Goal: Task Accomplishment & Management: Manage account settings

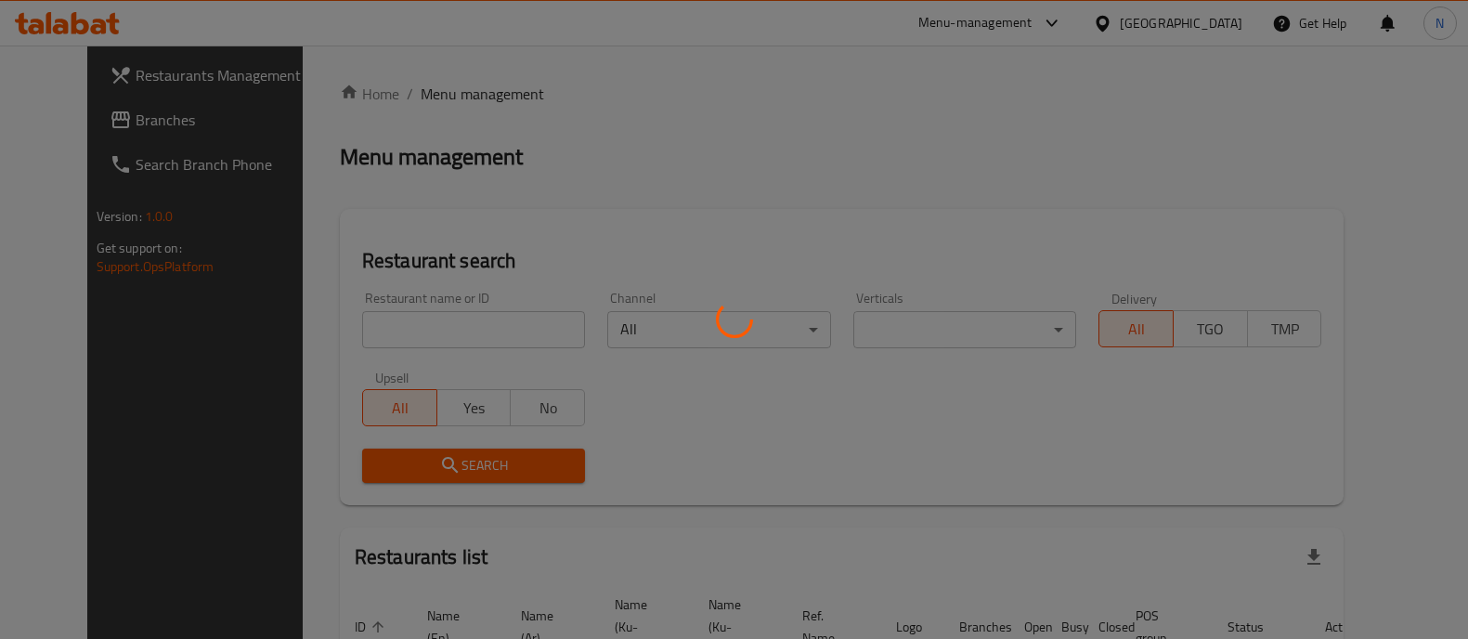
scroll to position [43, 0]
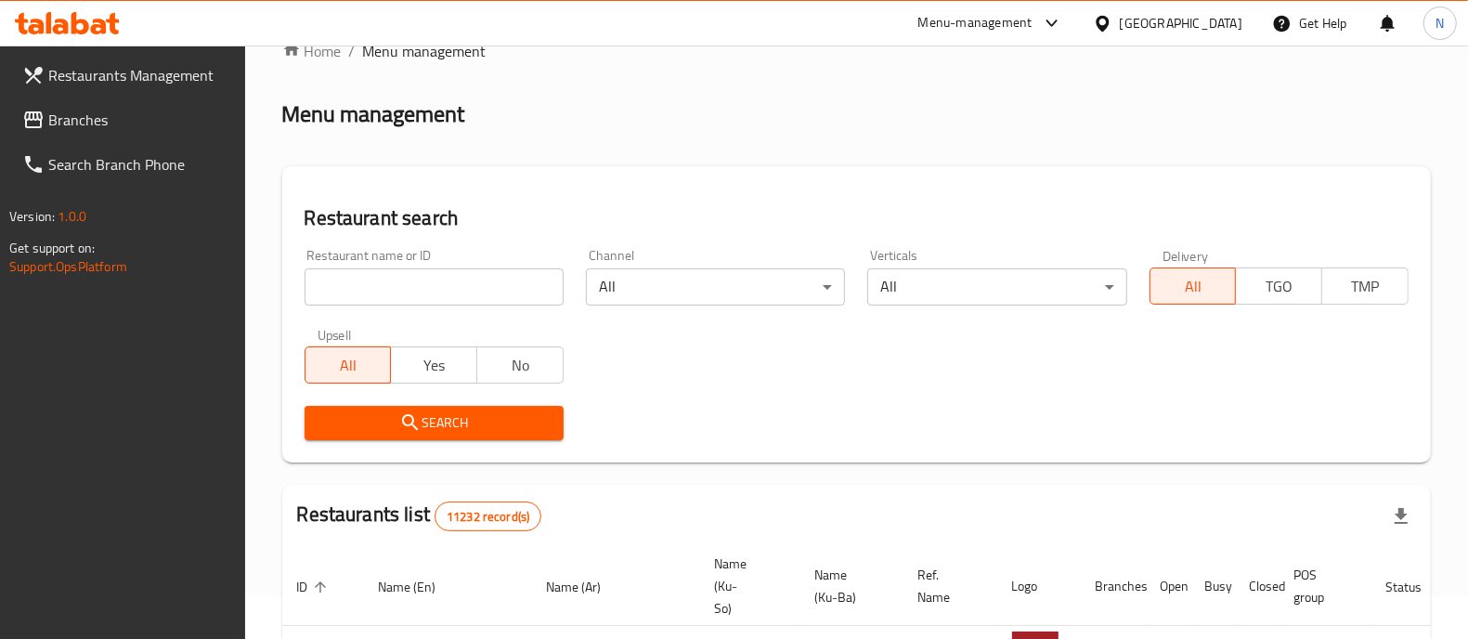
click at [477, 296] on input "search" at bounding box center [434, 286] width 259 height 37
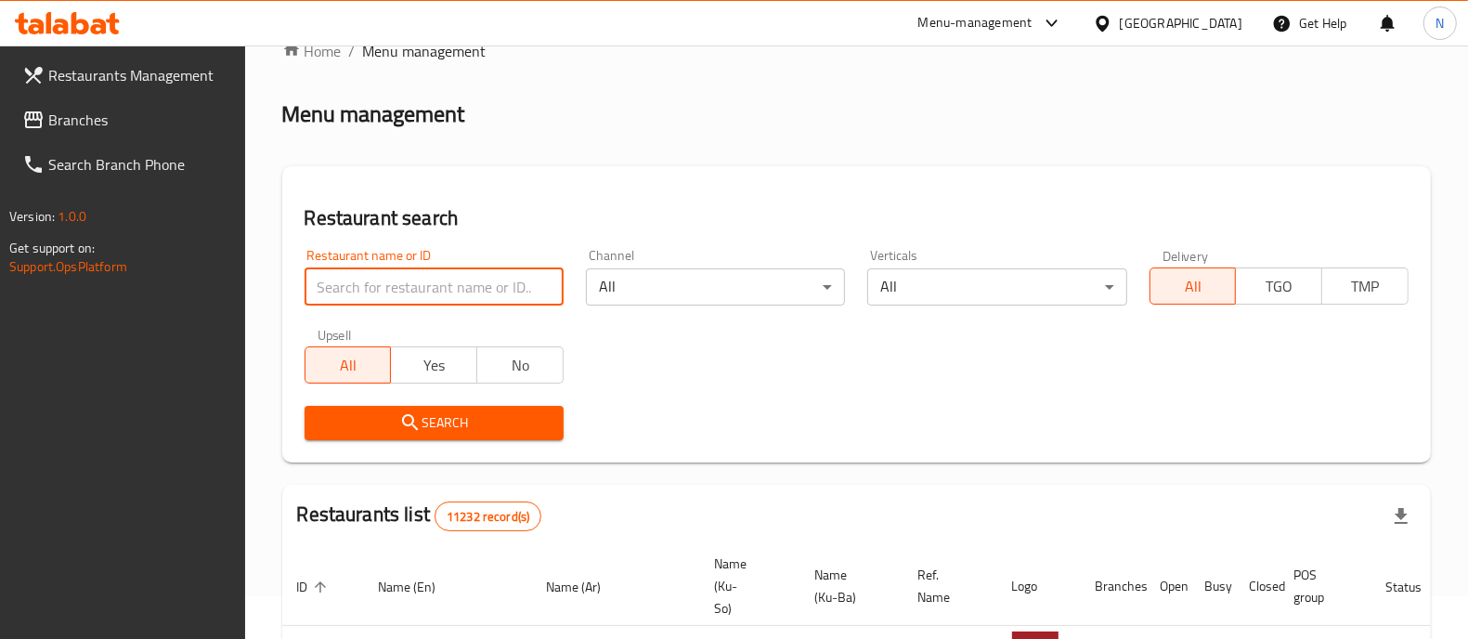
paste input "703318"
type input "703318"
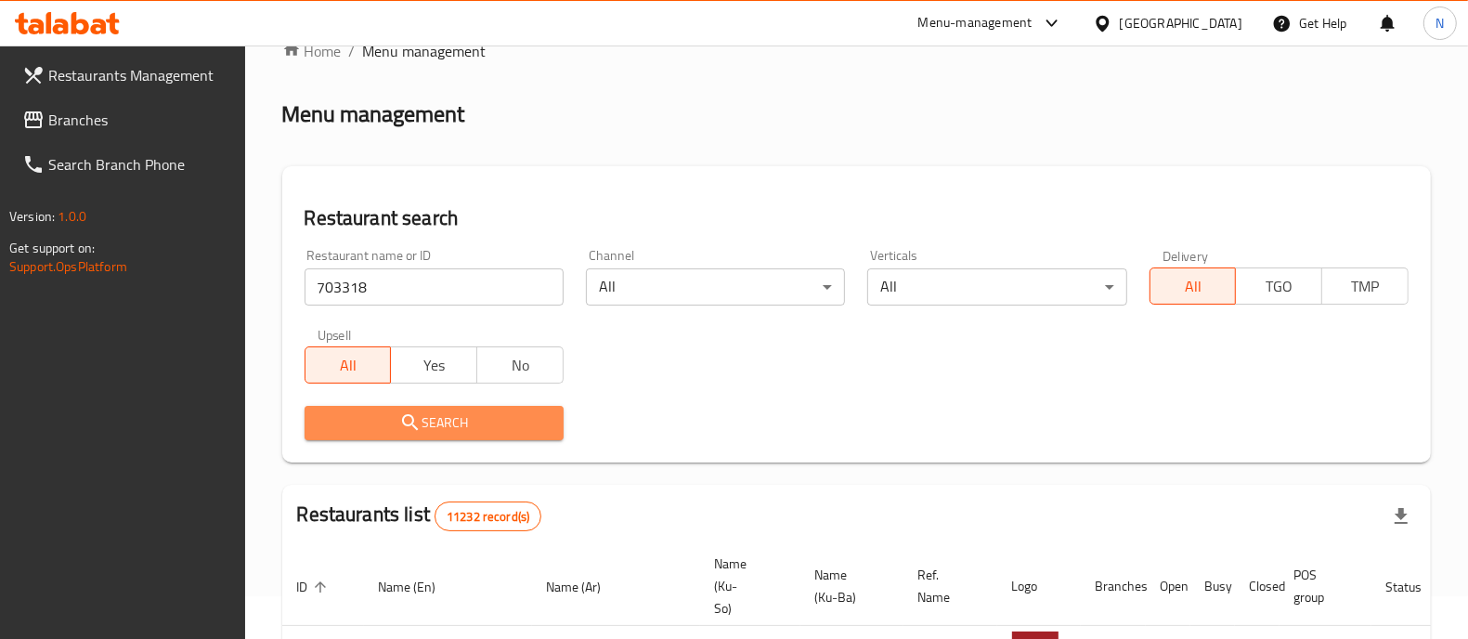
click at [509, 424] on span "Search" at bounding box center [433, 422] width 229 height 23
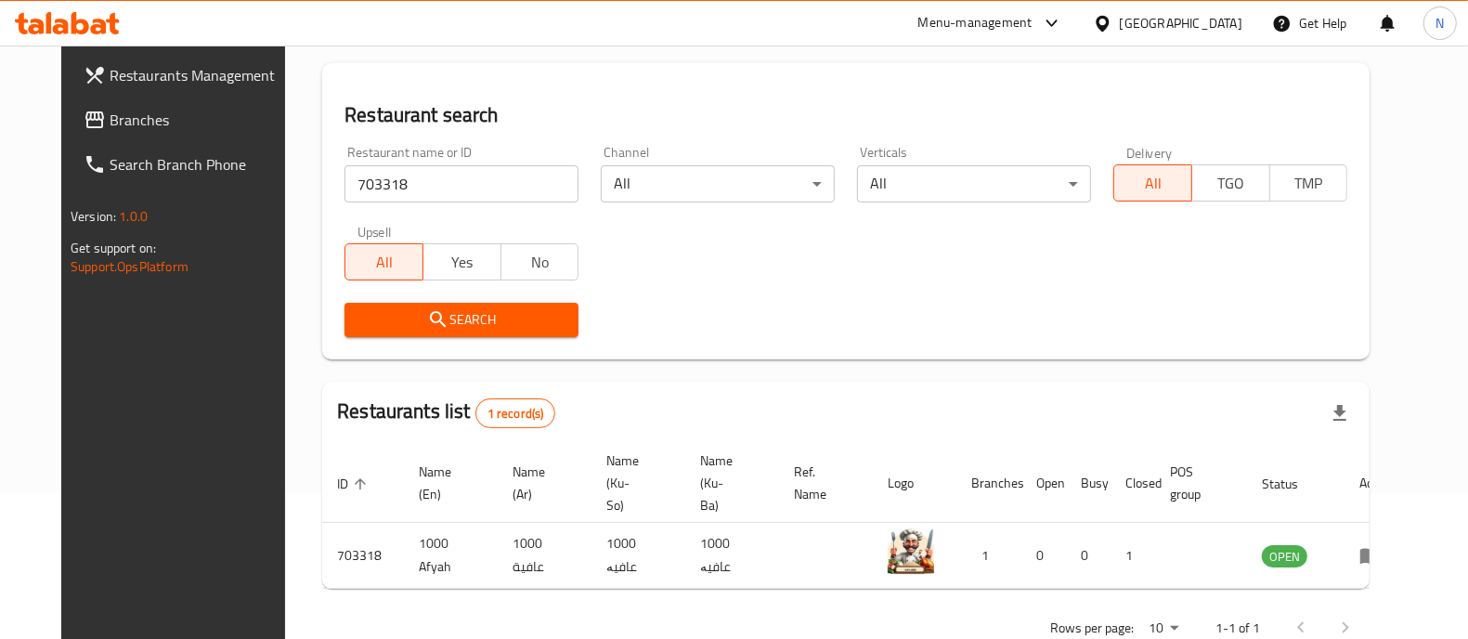
scroll to position [173, 0]
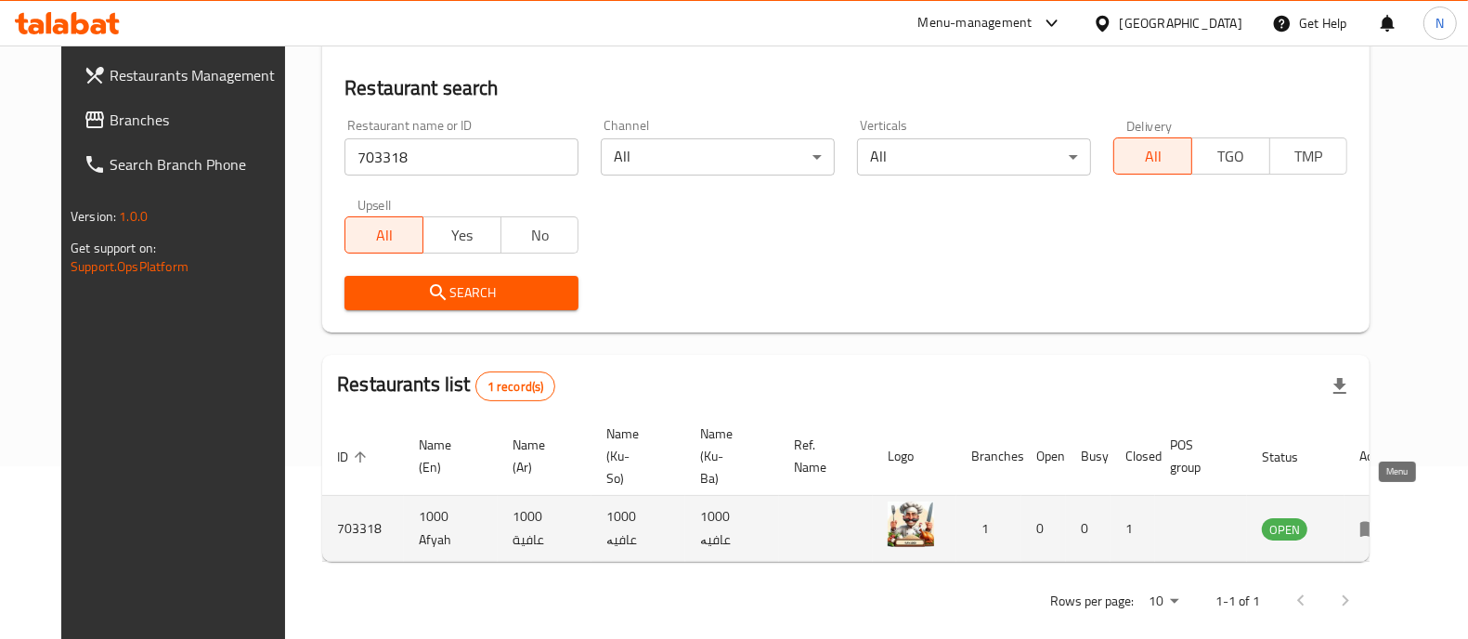
click at [1381, 522] on icon "enhanced table" at bounding box center [1370, 530] width 20 height 16
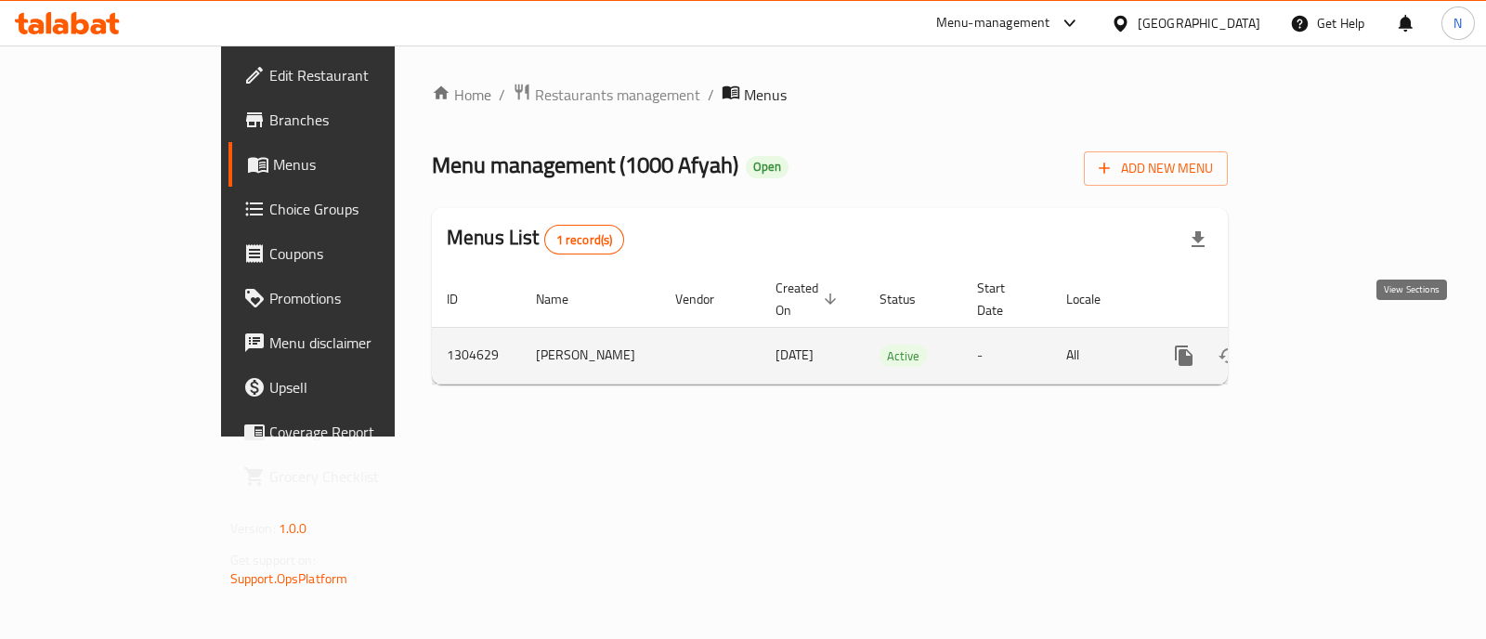
click at [1340, 345] on link "enhanced table" at bounding box center [1317, 355] width 45 height 45
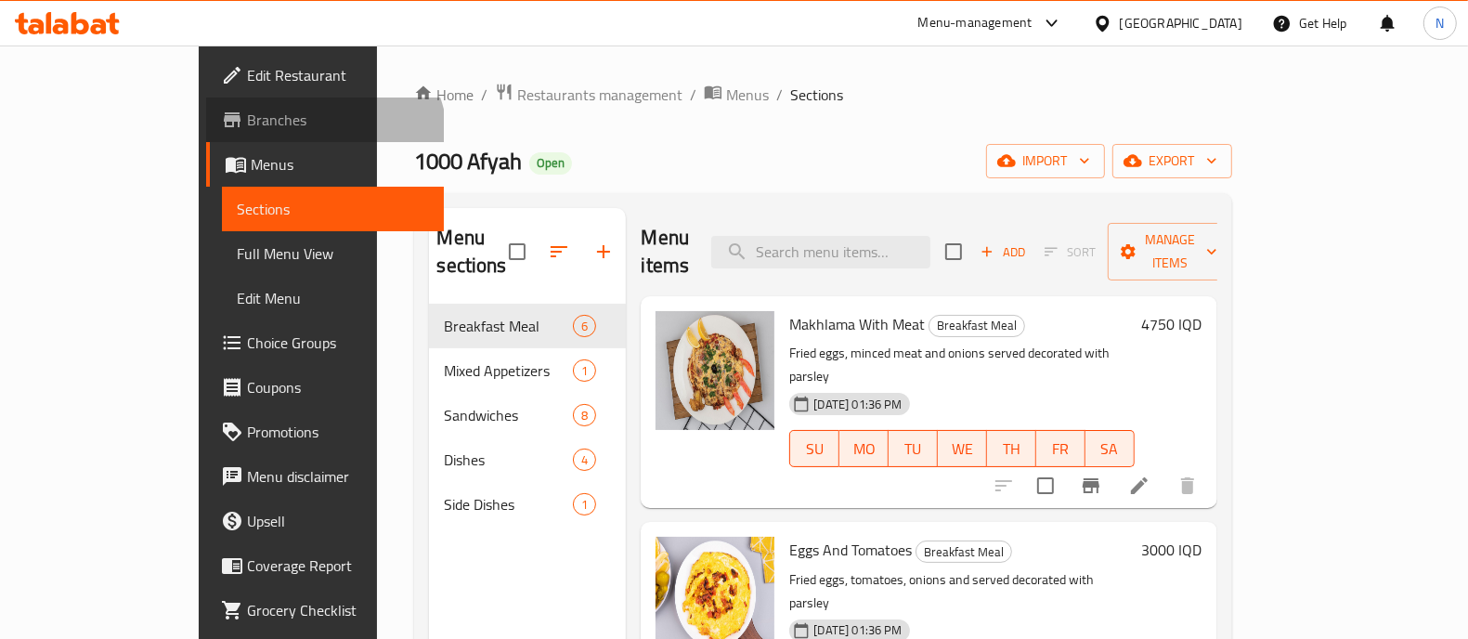
click at [206, 139] on link "Branches" at bounding box center [325, 120] width 238 height 45
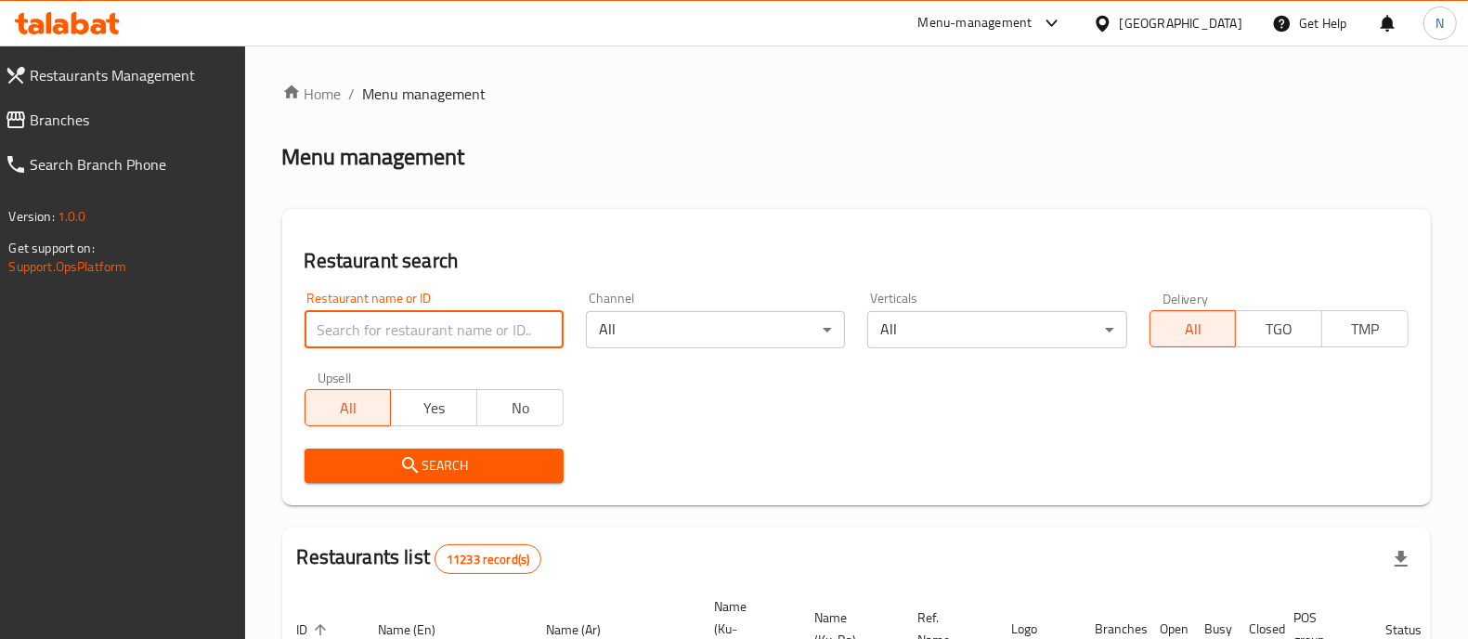
click at [446, 330] on input "search" at bounding box center [434, 329] width 259 height 37
click at [447, 330] on input "search" at bounding box center [434, 329] width 259 height 37
click button "Search" at bounding box center [434, 466] width 259 height 34
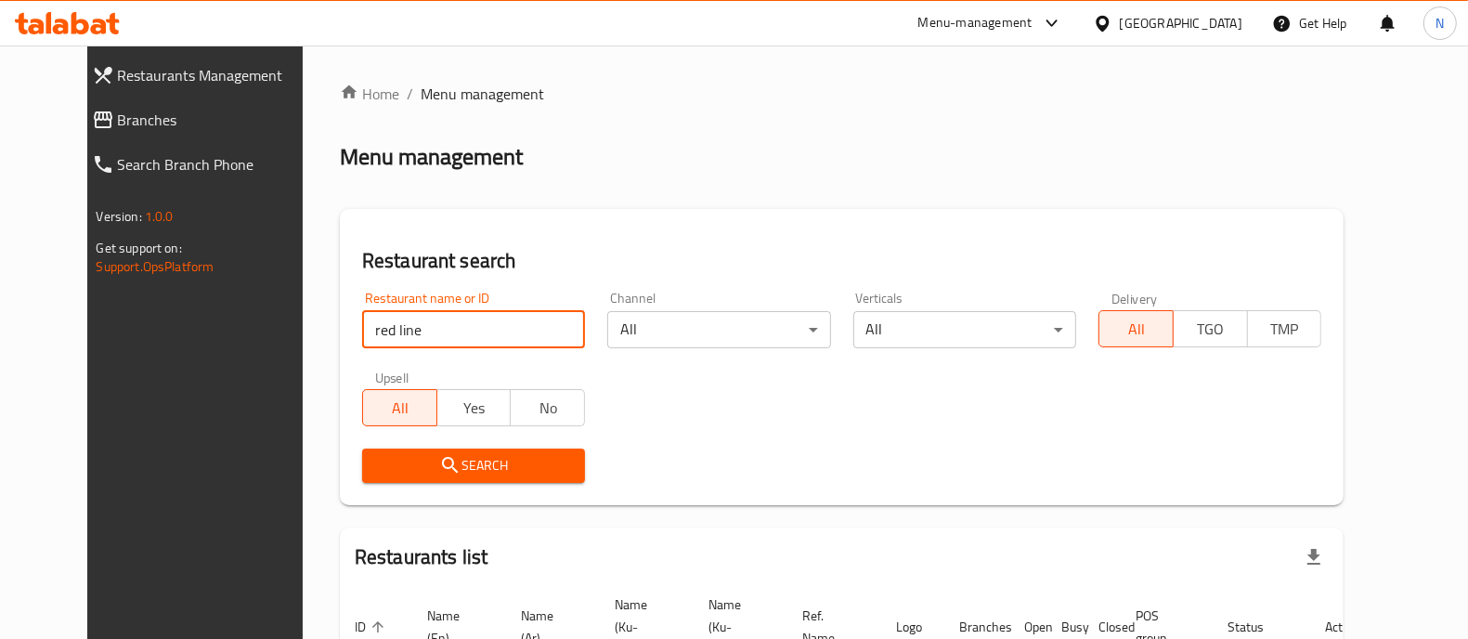
scroll to position [139, 0]
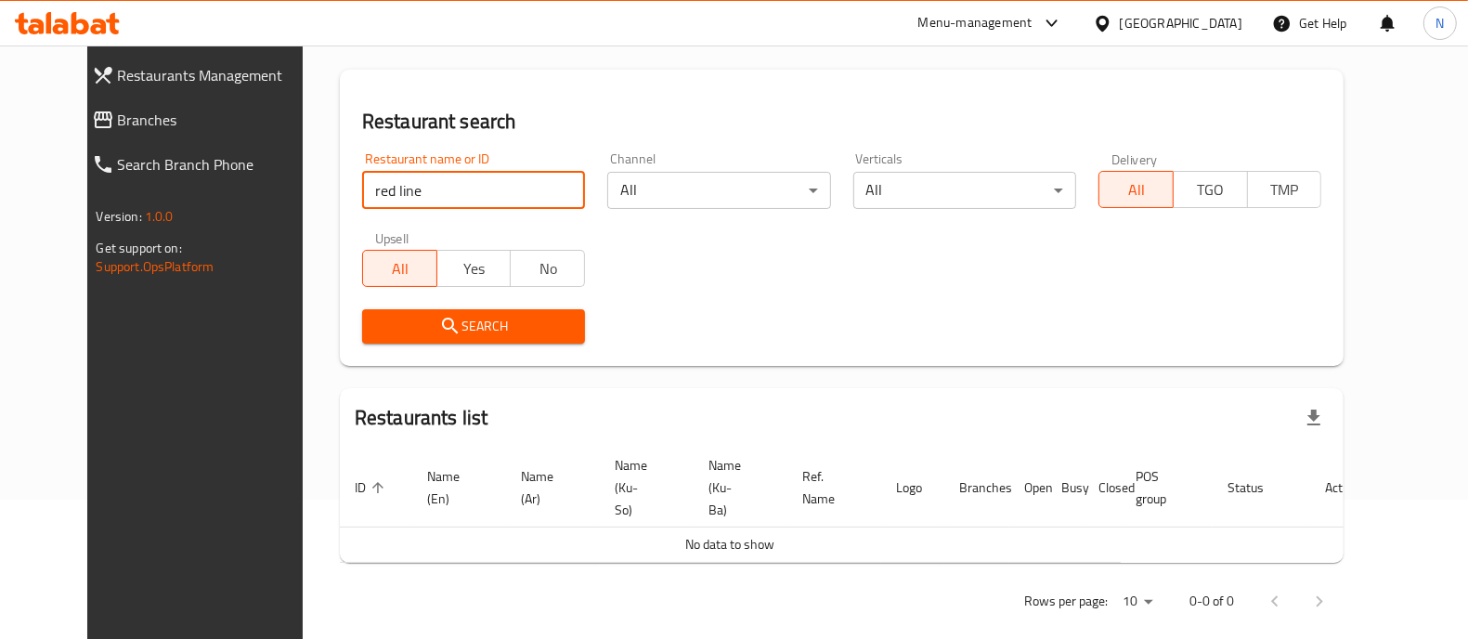
click at [397, 200] on input "red line" at bounding box center [473, 190] width 223 height 37
click button "Search" at bounding box center [473, 326] width 223 height 34
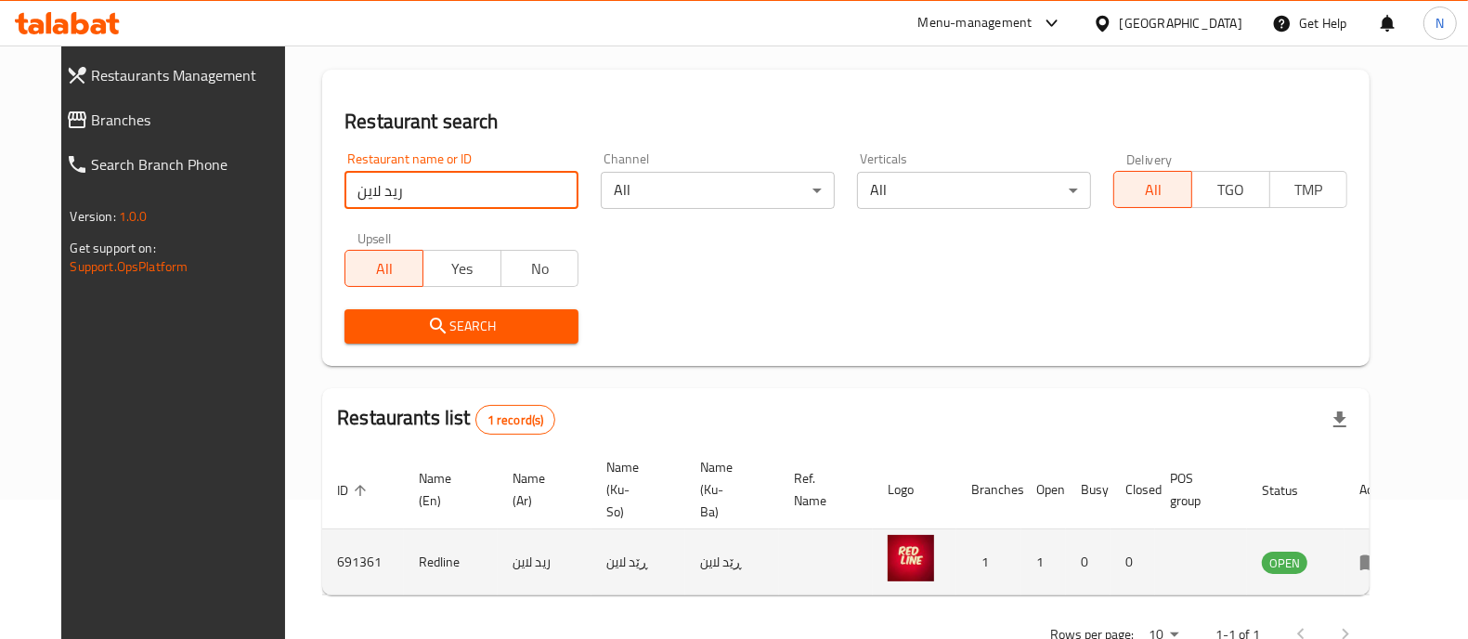
click at [404, 540] on td "Redline" at bounding box center [451, 562] width 94 height 66
copy td "Redline"
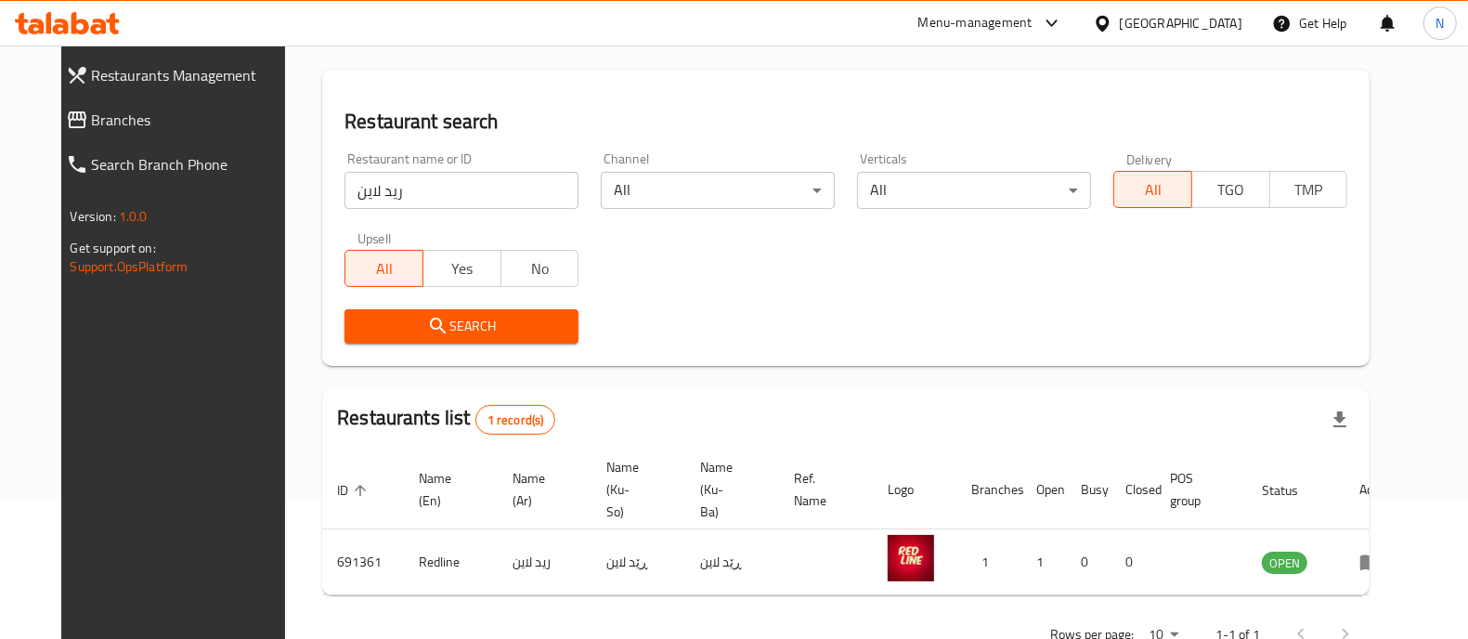
click at [367, 181] on input "ريد لاين" at bounding box center [462, 190] width 234 height 37
paste input "703373"
type input "703373"
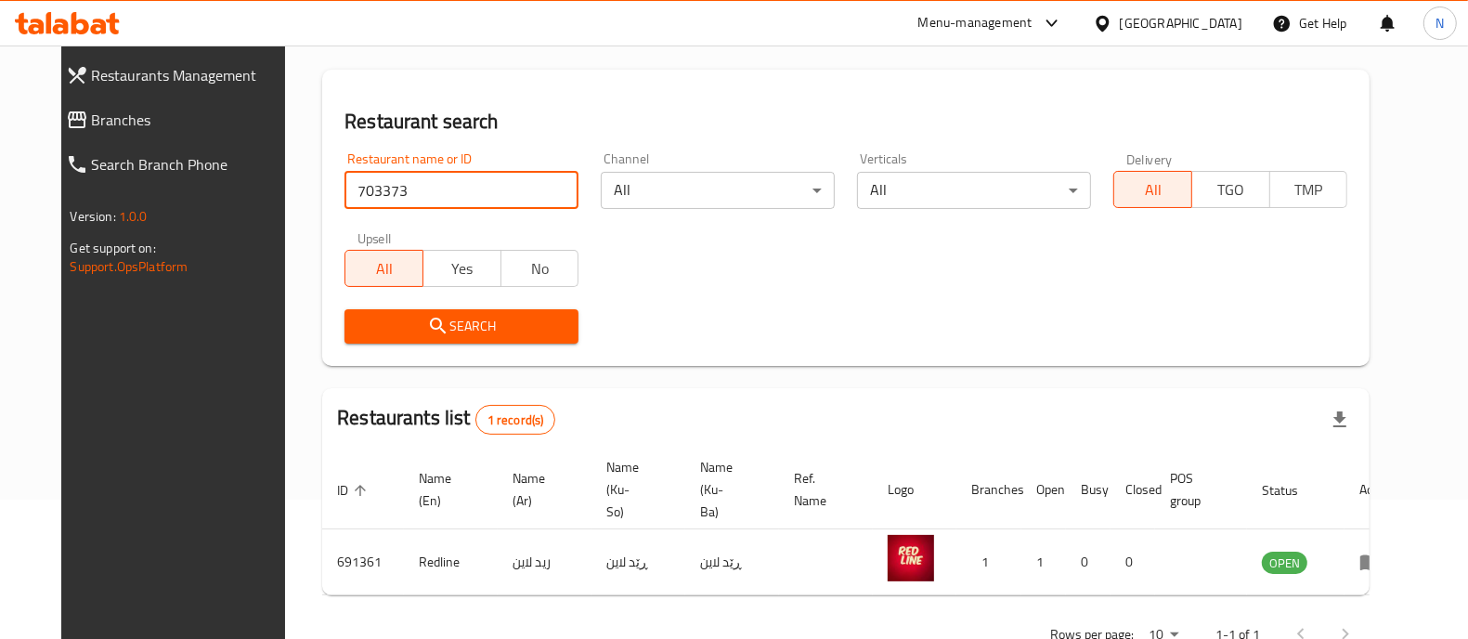
click at [459, 328] on span "Search" at bounding box center [461, 326] width 204 height 23
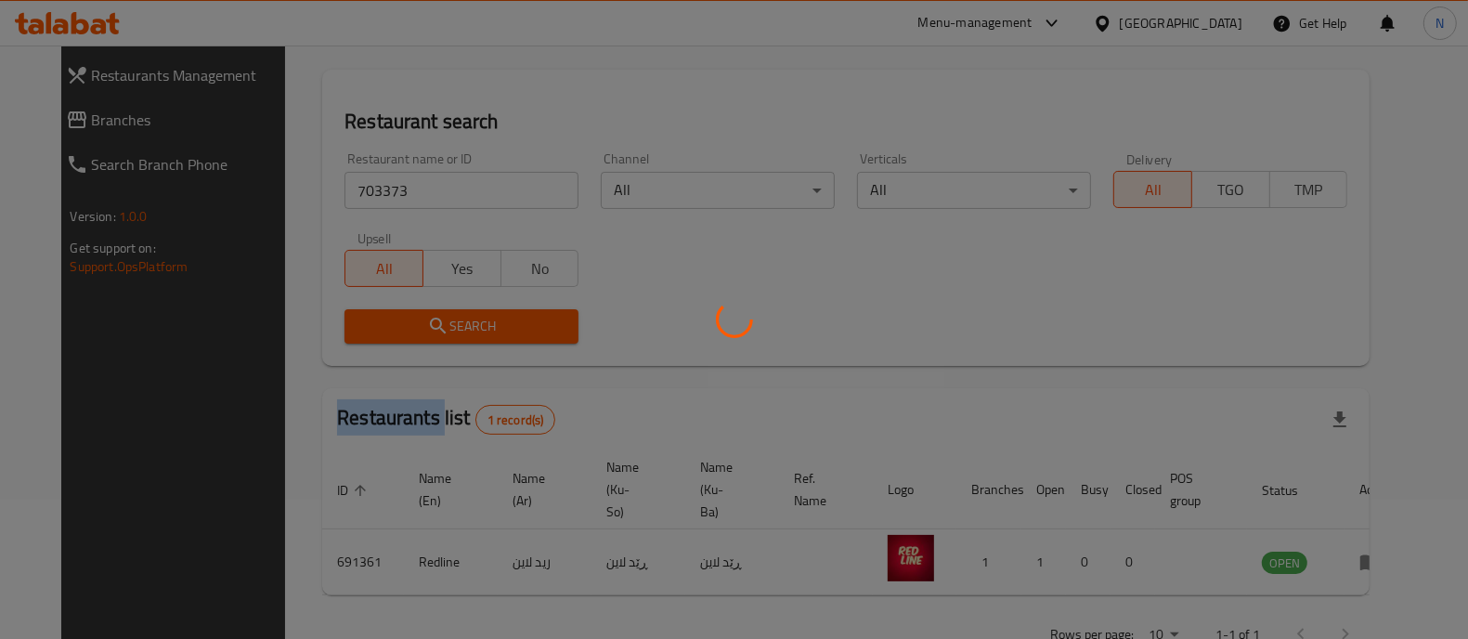
click at [459, 328] on div at bounding box center [734, 319] width 1468 height 639
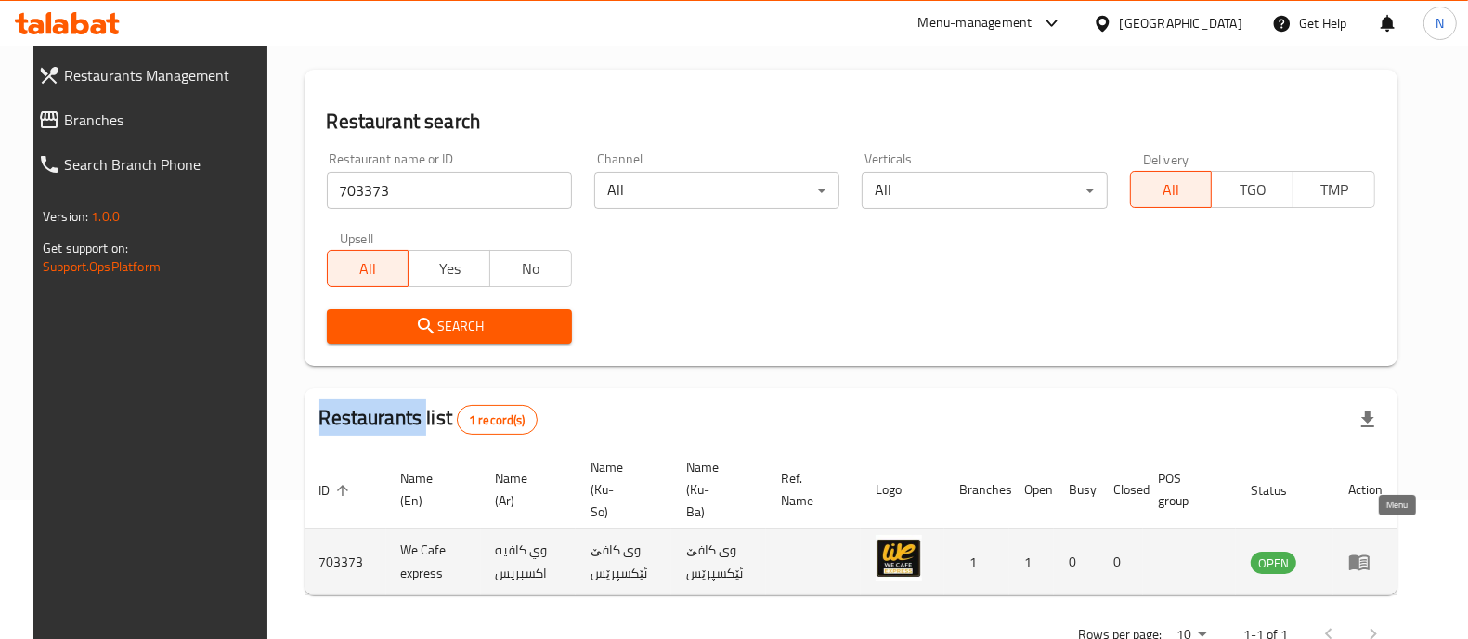
click at [1370, 555] on icon "enhanced table" at bounding box center [1359, 563] width 20 height 16
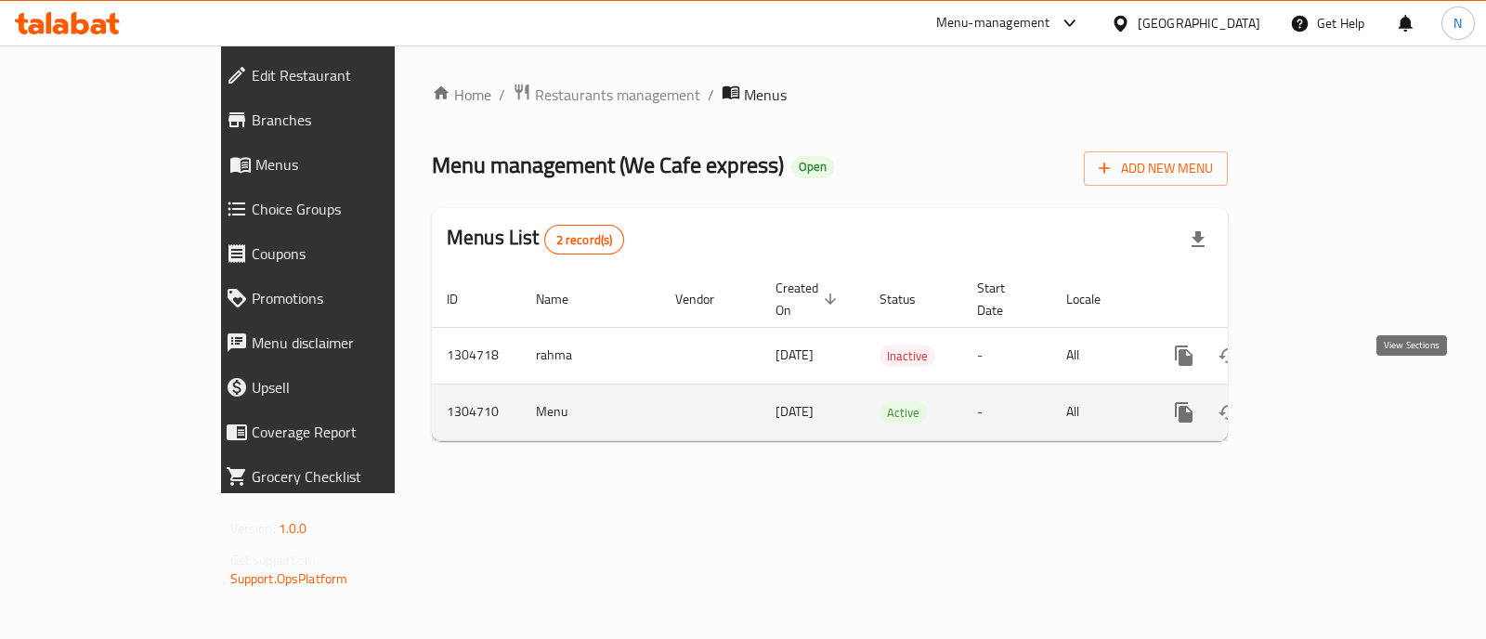
click at [1340, 390] on link "enhanced table" at bounding box center [1317, 412] width 45 height 45
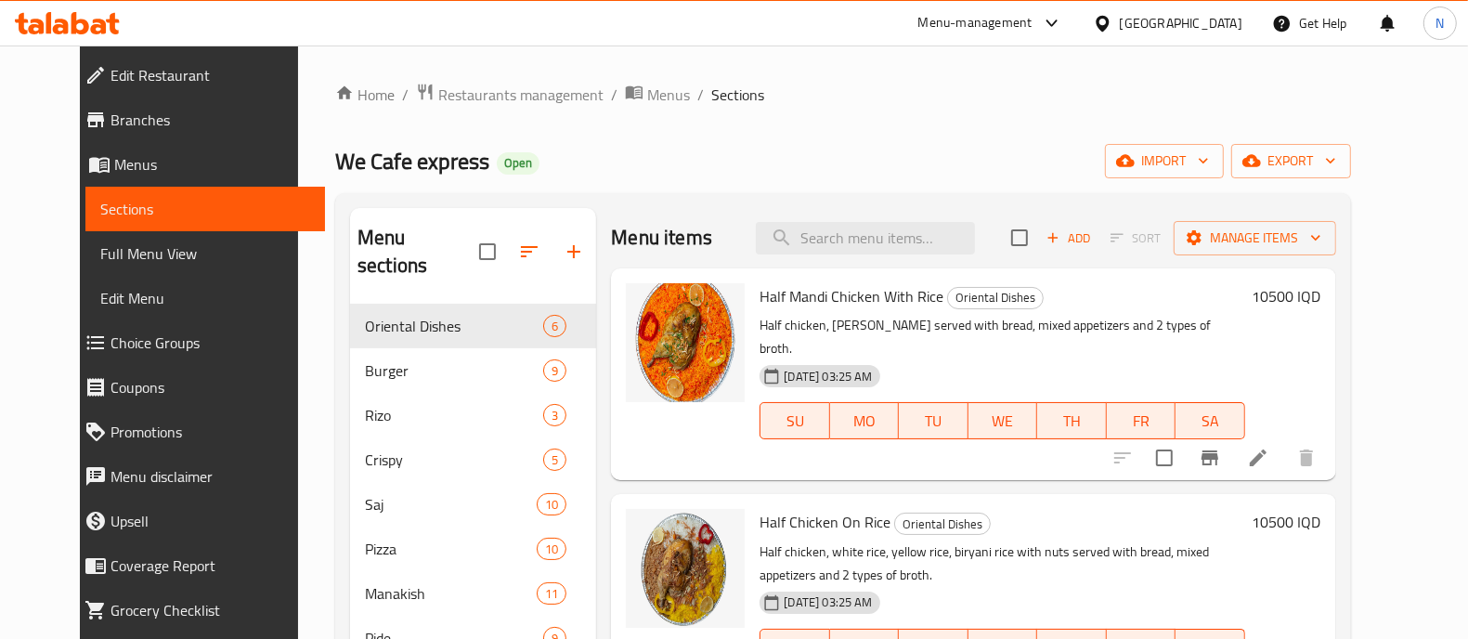
click at [47, 18] on icon at bounding box center [49, 22] width 6 height 21
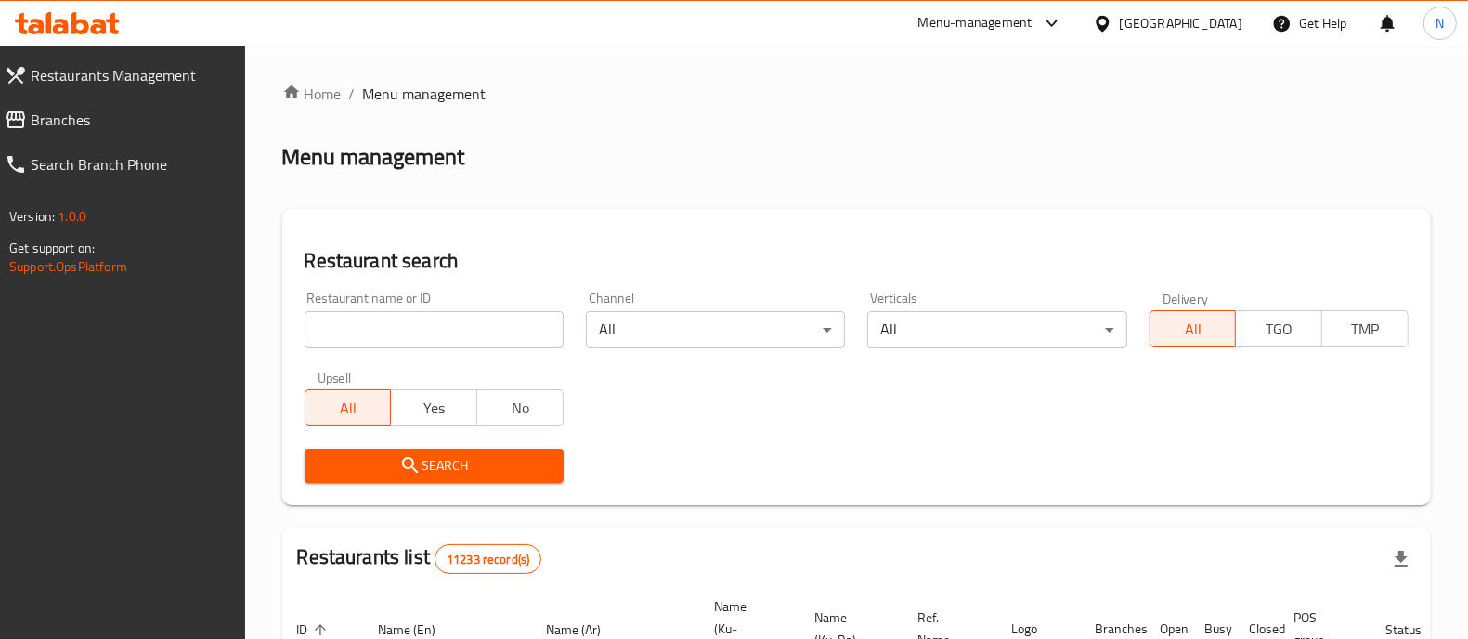
click at [553, 335] on input "search" at bounding box center [434, 329] width 259 height 37
paste input "703318"
type input "703318"
click at [546, 466] on span "Search" at bounding box center [433, 465] width 229 height 23
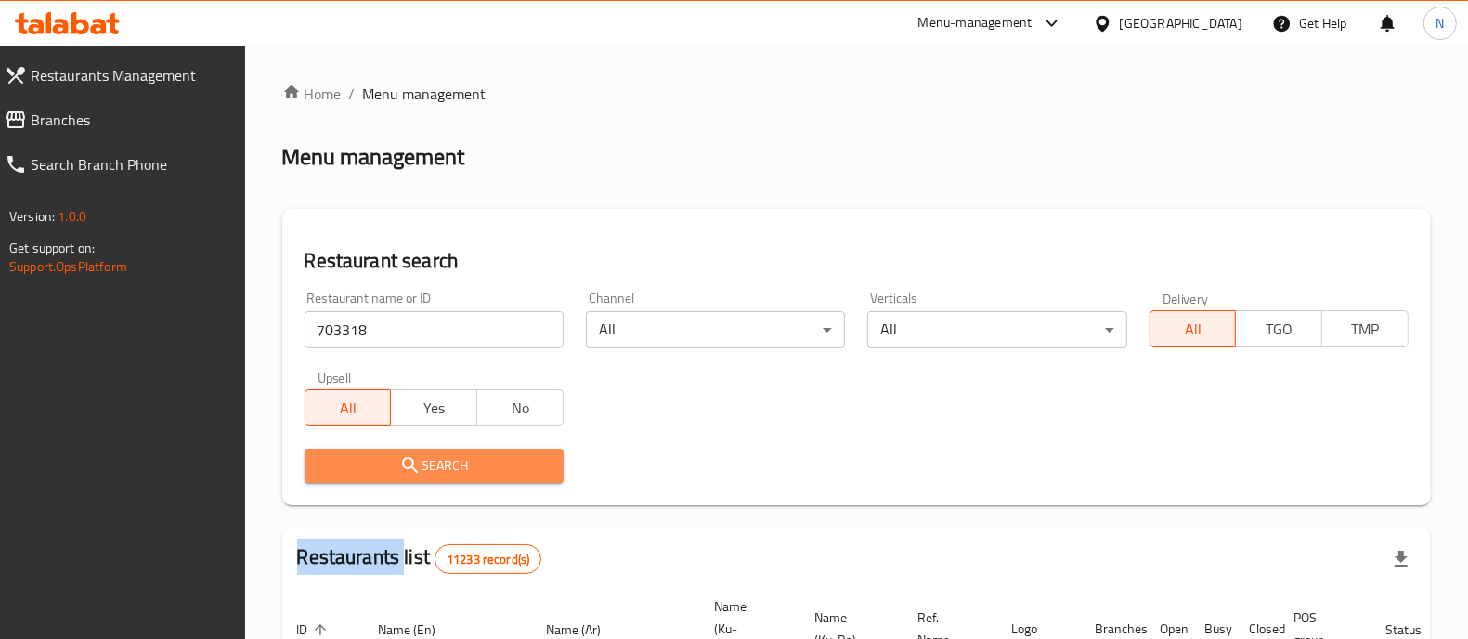
click at [546, 466] on div at bounding box center [734, 319] width 1468 height 639
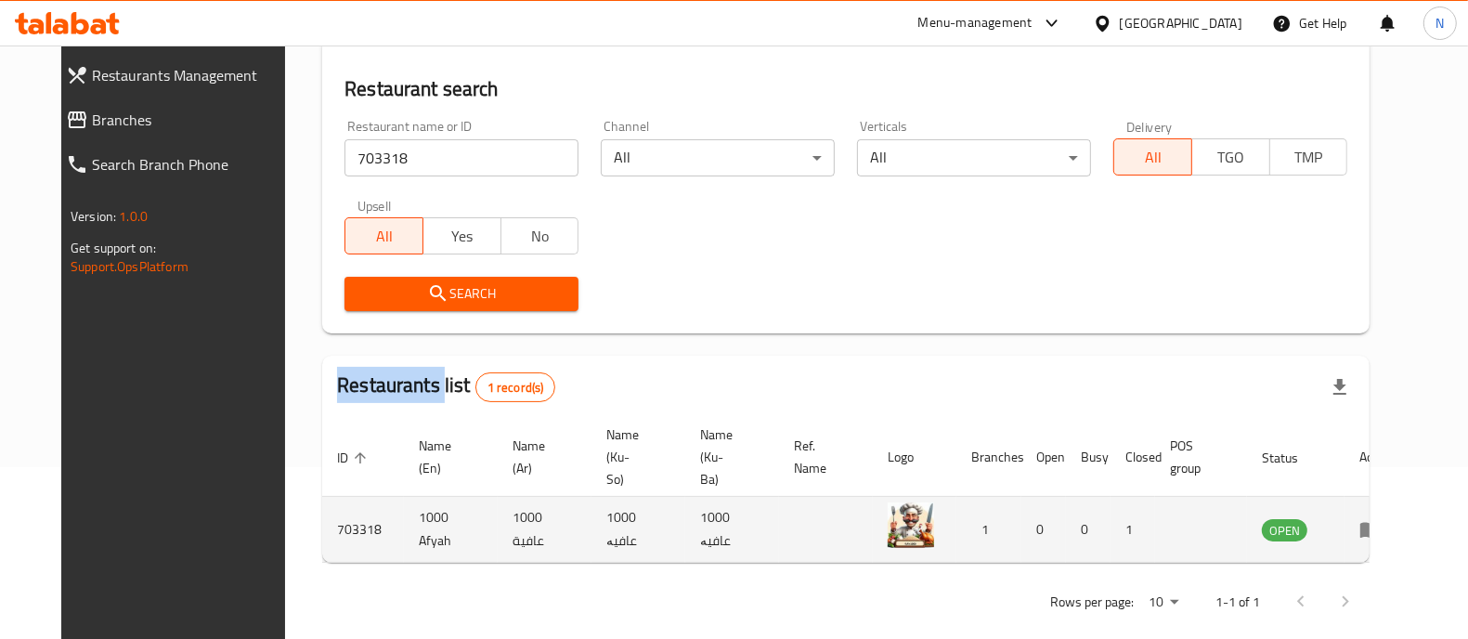
scroll to position [173, 0]
click at [1382, 517] on icon "enhanced table" at bounding box center [1371, 528] width 22 height 22
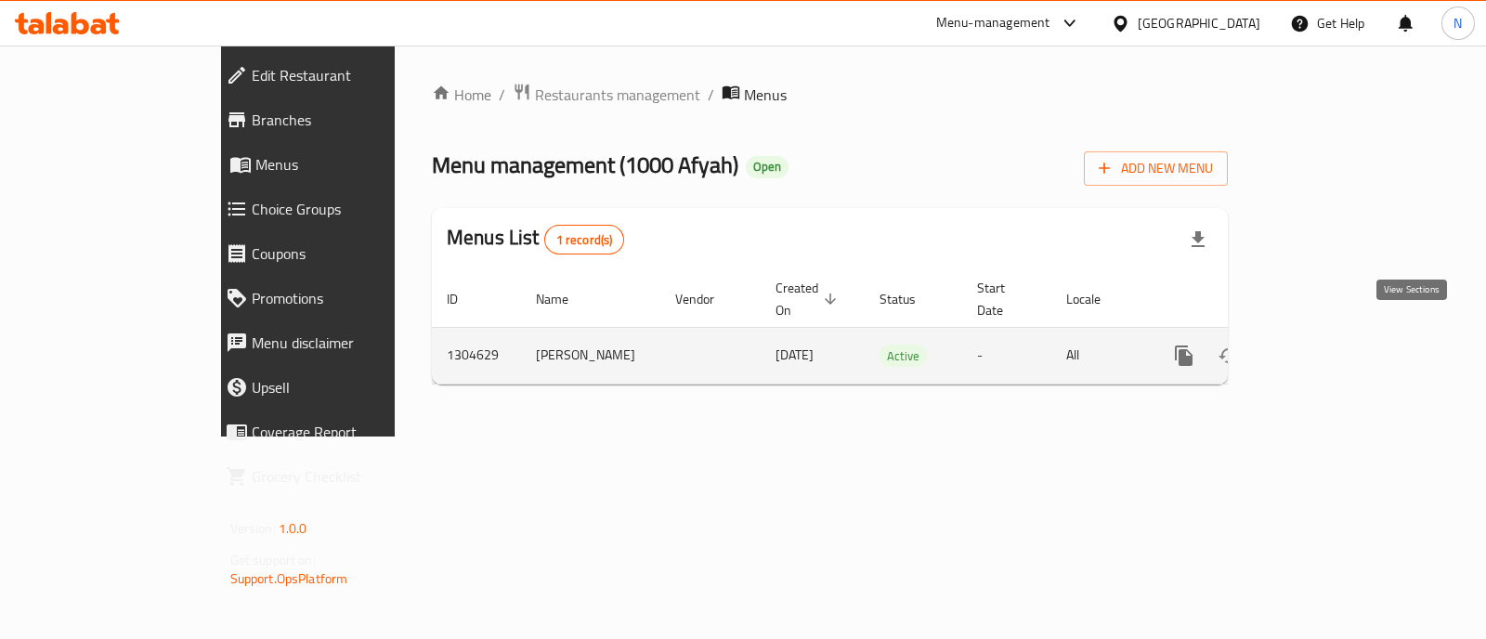
click at [1329, 345] on icon "enhanced table" at bounding box center [1318, 356] width 22 height 22
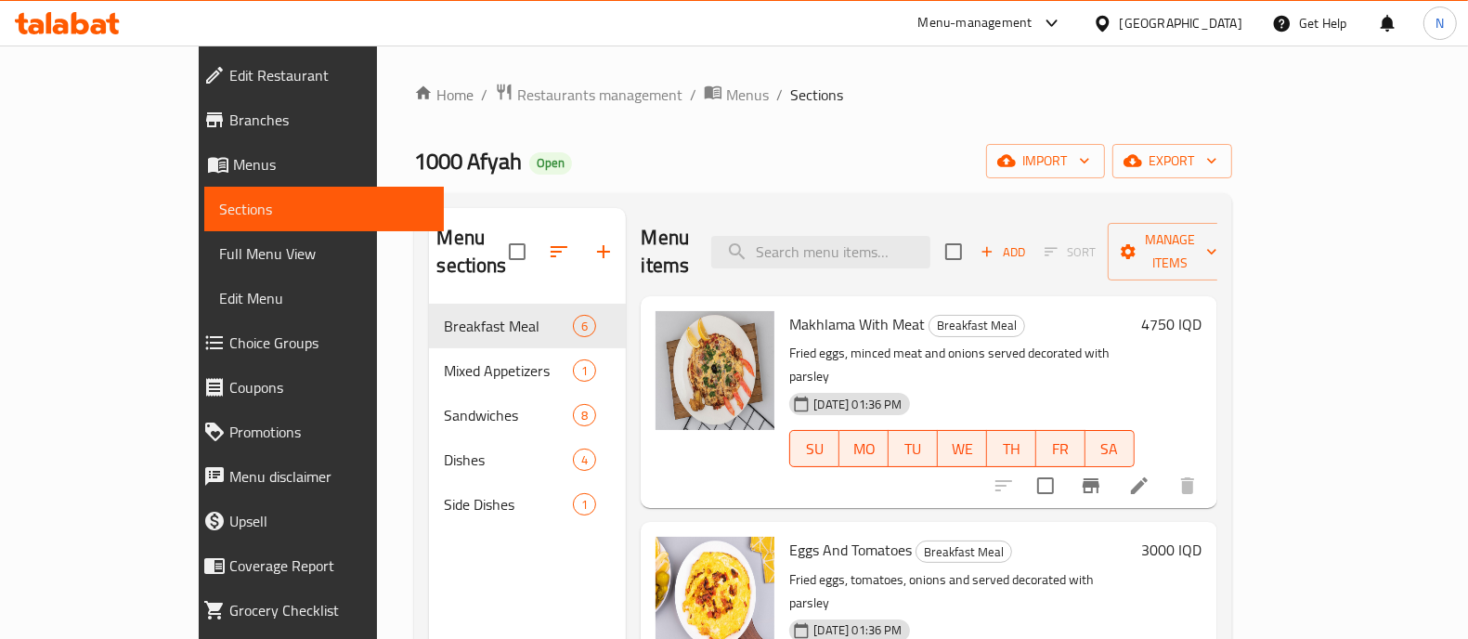
click at [229, 121] on span "Branches" at bounding box center [329, 120] width 200 height 22
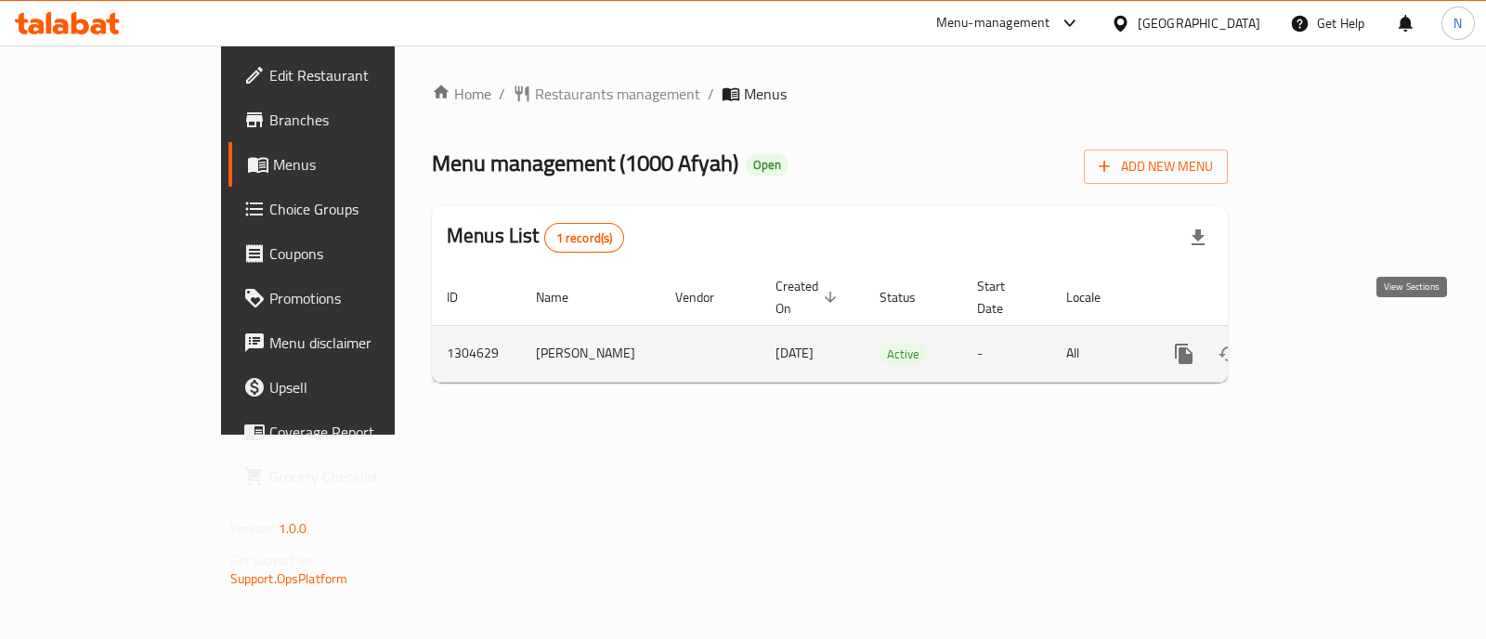
click at [1329, 343] on icon "enhanced table" at bounding box center [1318, 354] width 22 height 22
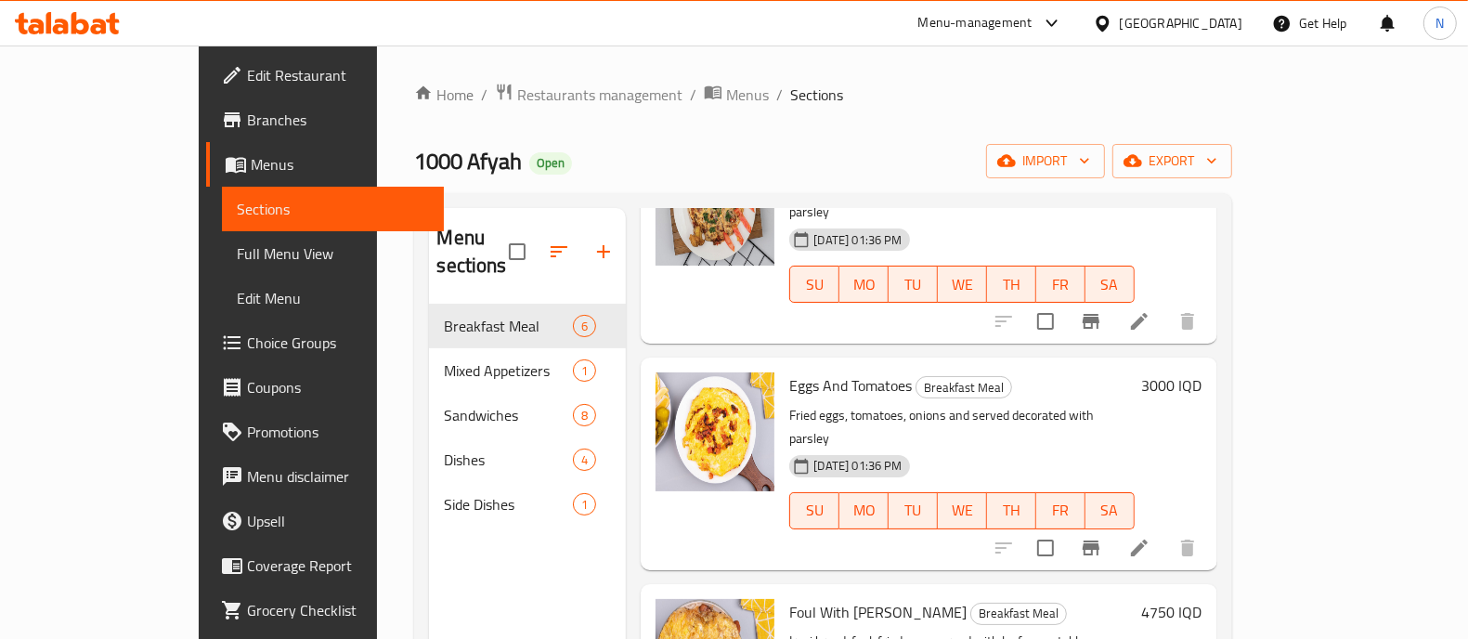
scroll to position [348, 0]
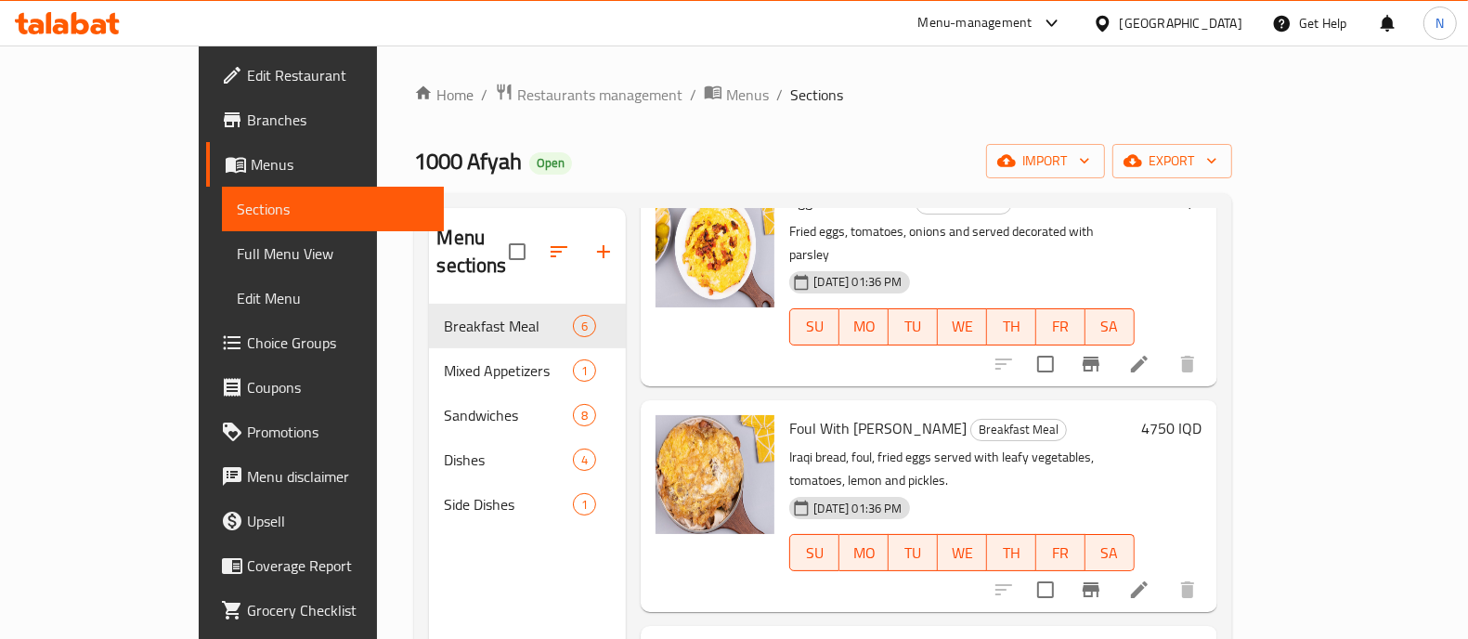
click at [85, 1] on div "Menu-management Iraq Get Help N" at bounding box center [734, 23] width 1468 height 45
click at [86, 33] on icon at bounding box center [67, 23] width 105 height 22
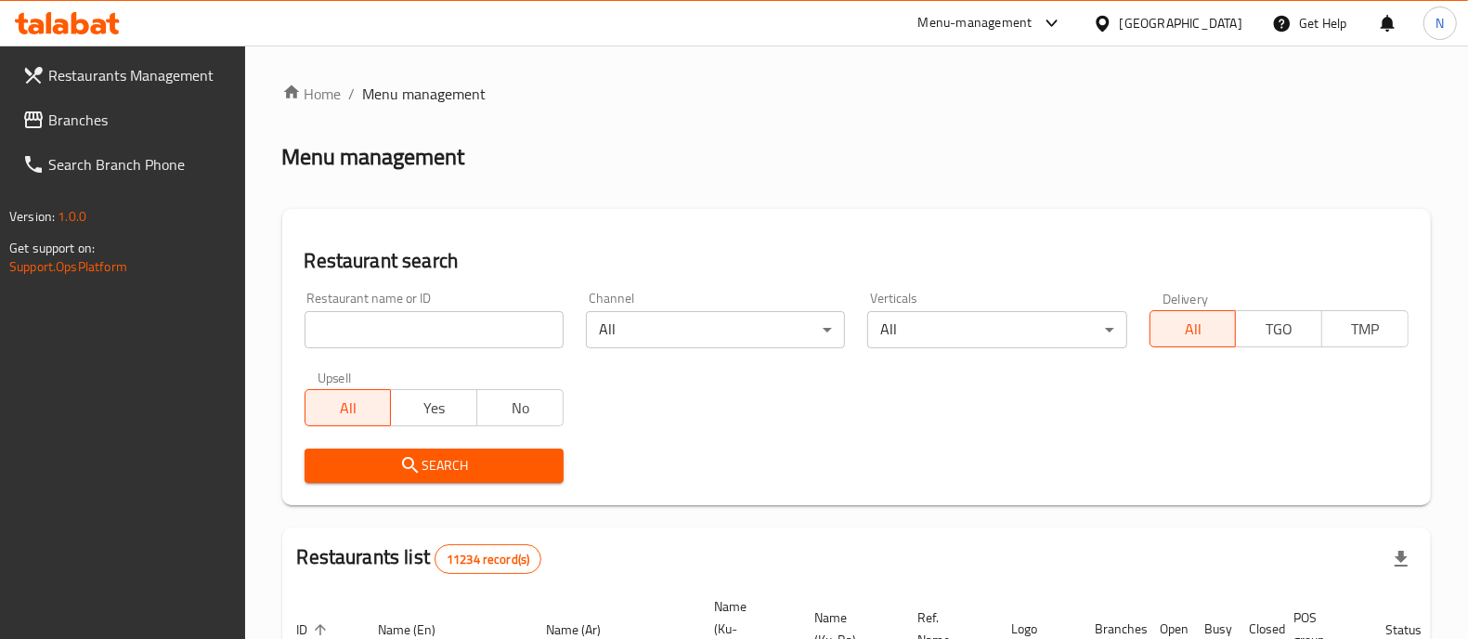
click at [537, 340] on input "search" at bounding box center [434, 329] width 259 height 37
paste input "703061"
type input "703061"
click at [517, 478] on button "Search" at bounding box center [434, 466] width 259 height 34
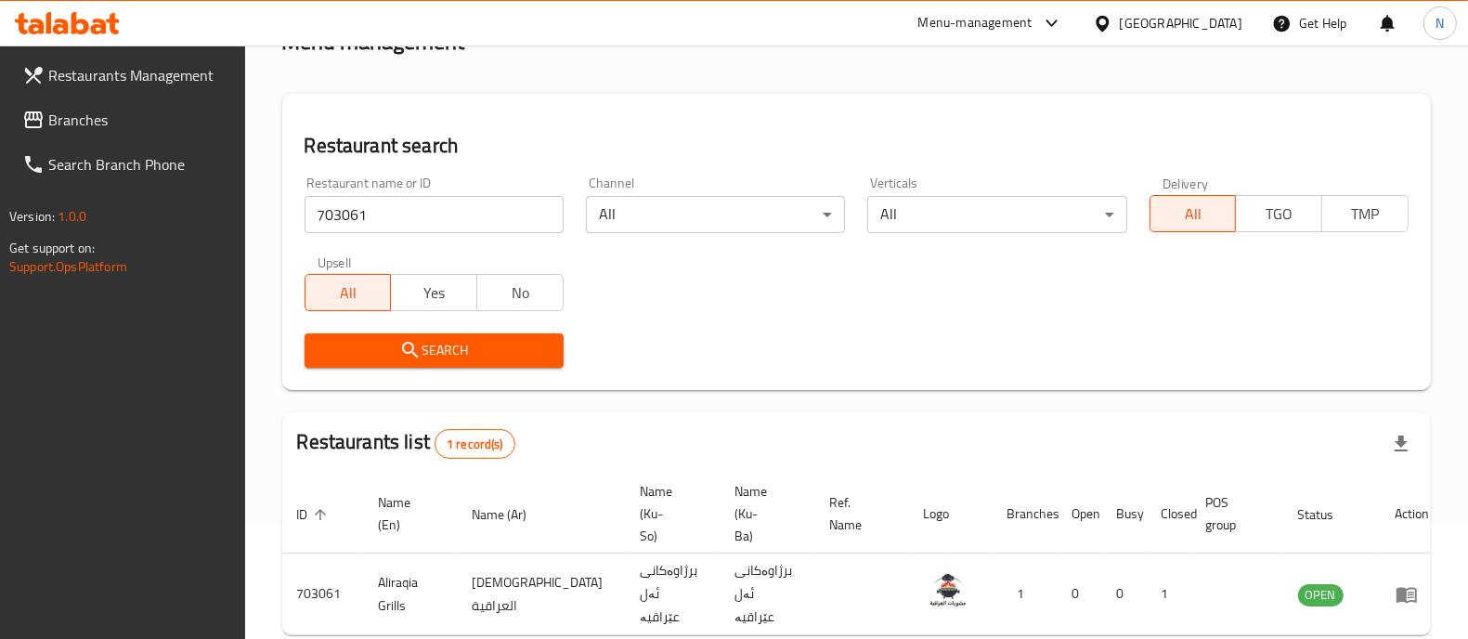
scroll to position [173, 0]
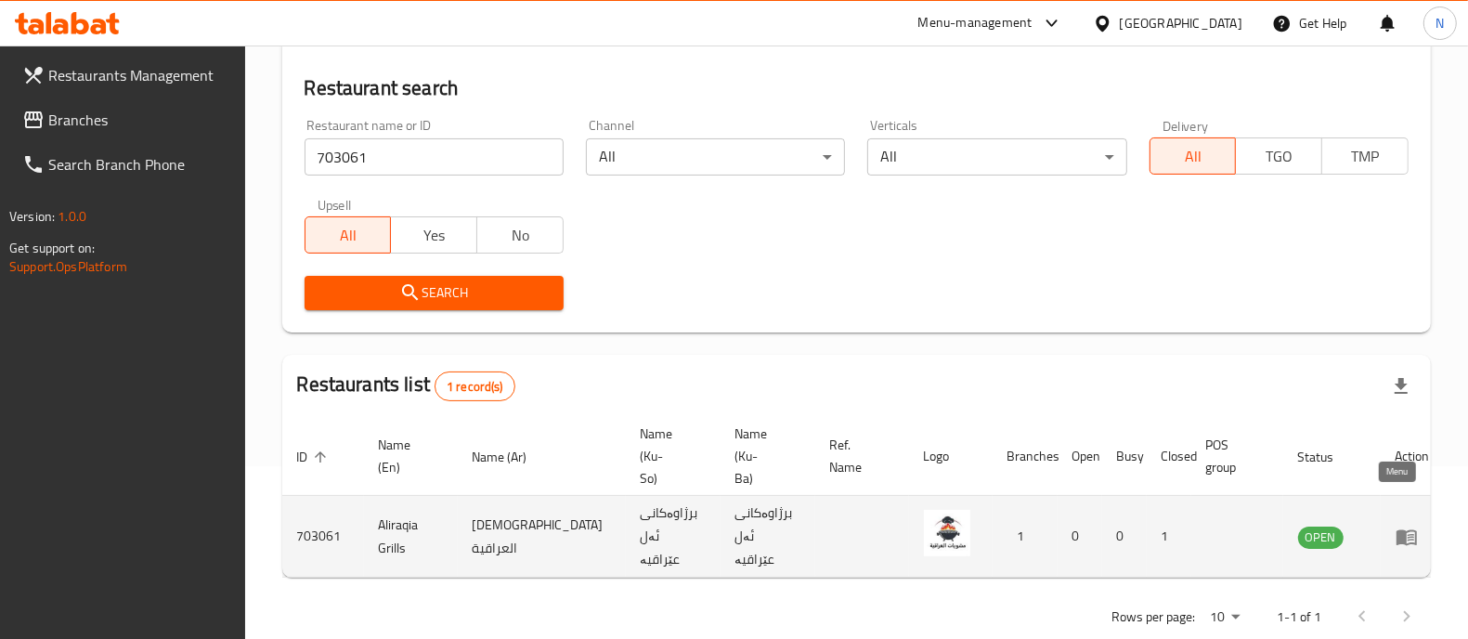
click at [1398, 526] on icon "enhanced table" at bounding box center [1407, 537] width 22 height 22
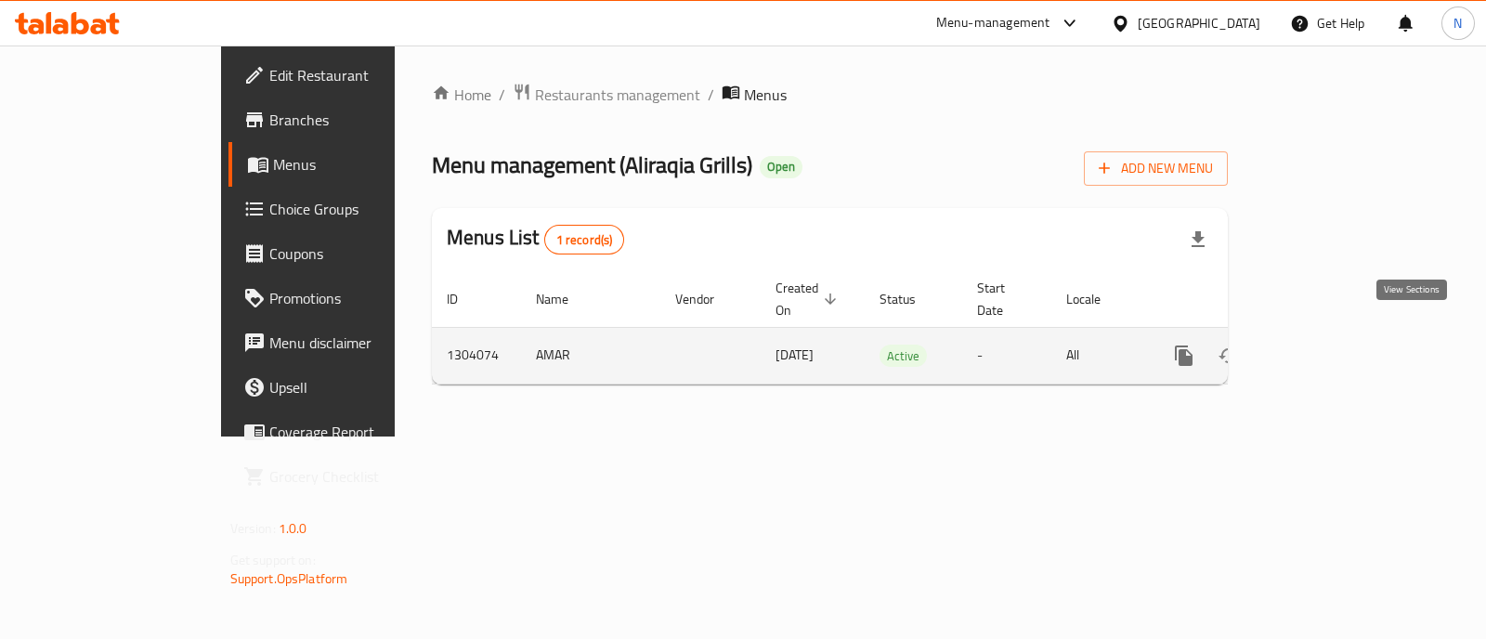
click at [1340, 333] on link "enhanced table" at bounding box center [1317, 355] width 45 height 45
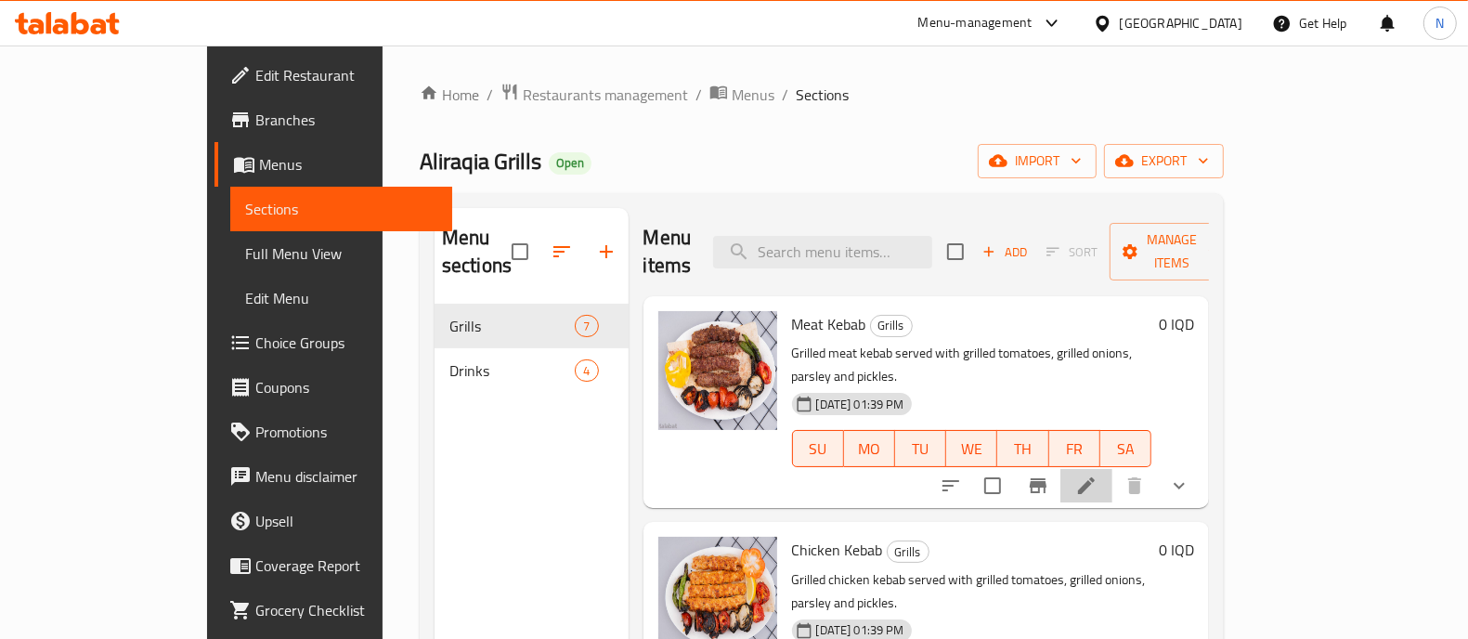
click at [1113, 469] on li at bounding box center [1087, 485] width 52 height 33
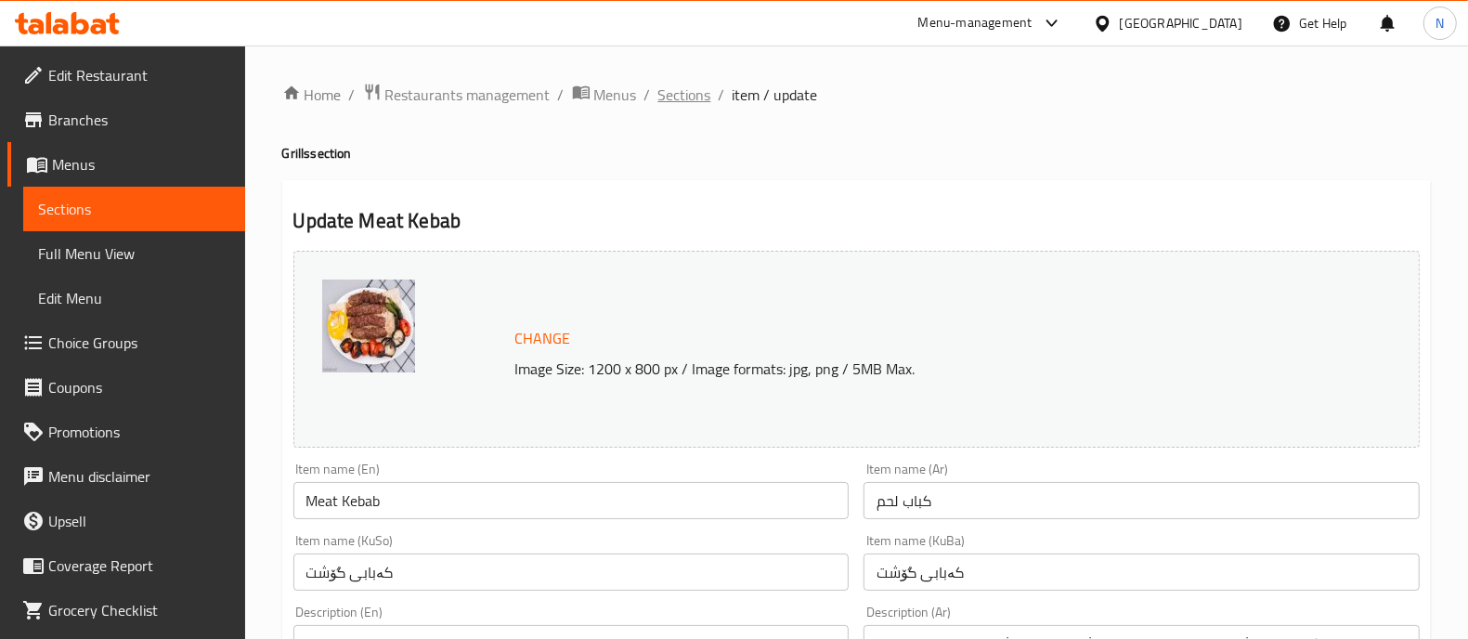
click at [675, 95] on span "Sections" at bounding box center [684, 95] width 53 height 22
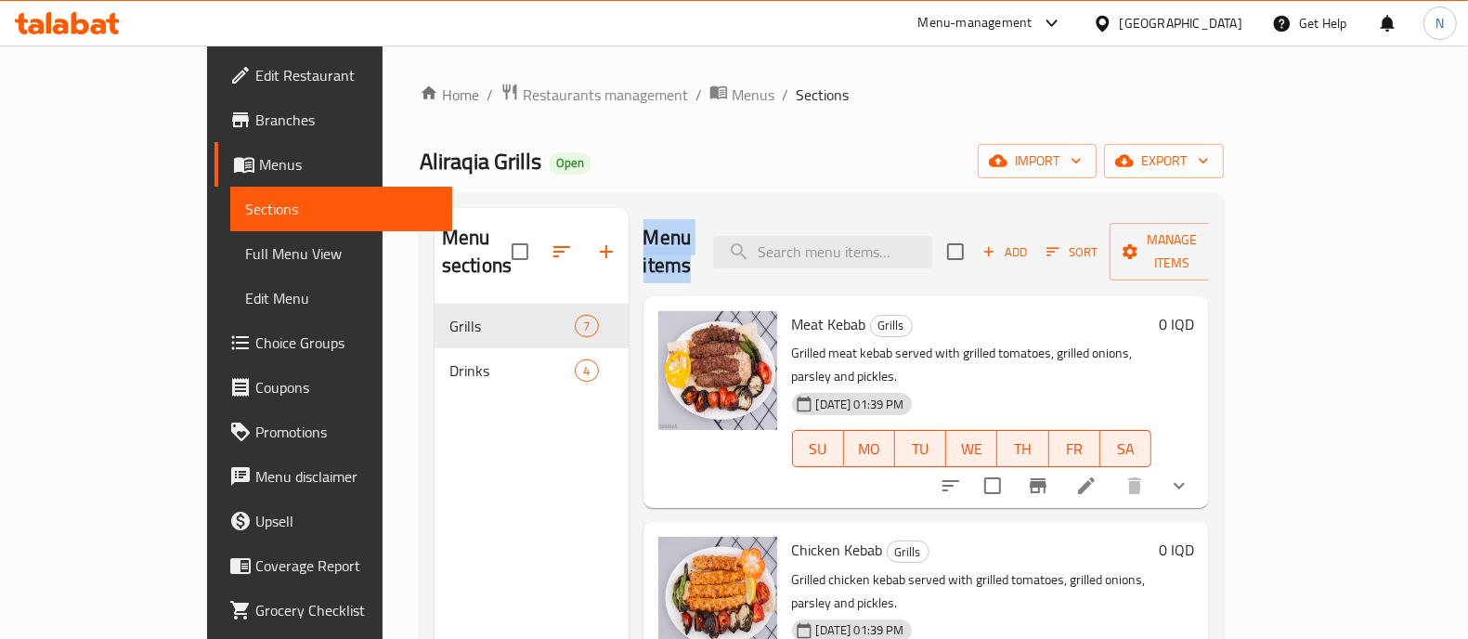
drag, startPoint x: 594, startPoint y: 241, endPoint x: 703, endPoint y: 243, distance: 108.7
click at [703, 243] on div "Menu items Add Sort Manage items" at bounding box center [927, 252] width 566 height 88
click at [684, 243] on h2 "Menu items" at bounding box center [668, 252] width 48 height 56
click at [97, 20] on icon at bounding box center [99, 27] width 16 height 16
